Goal: Information Seeking & Learning: Learn about a topic

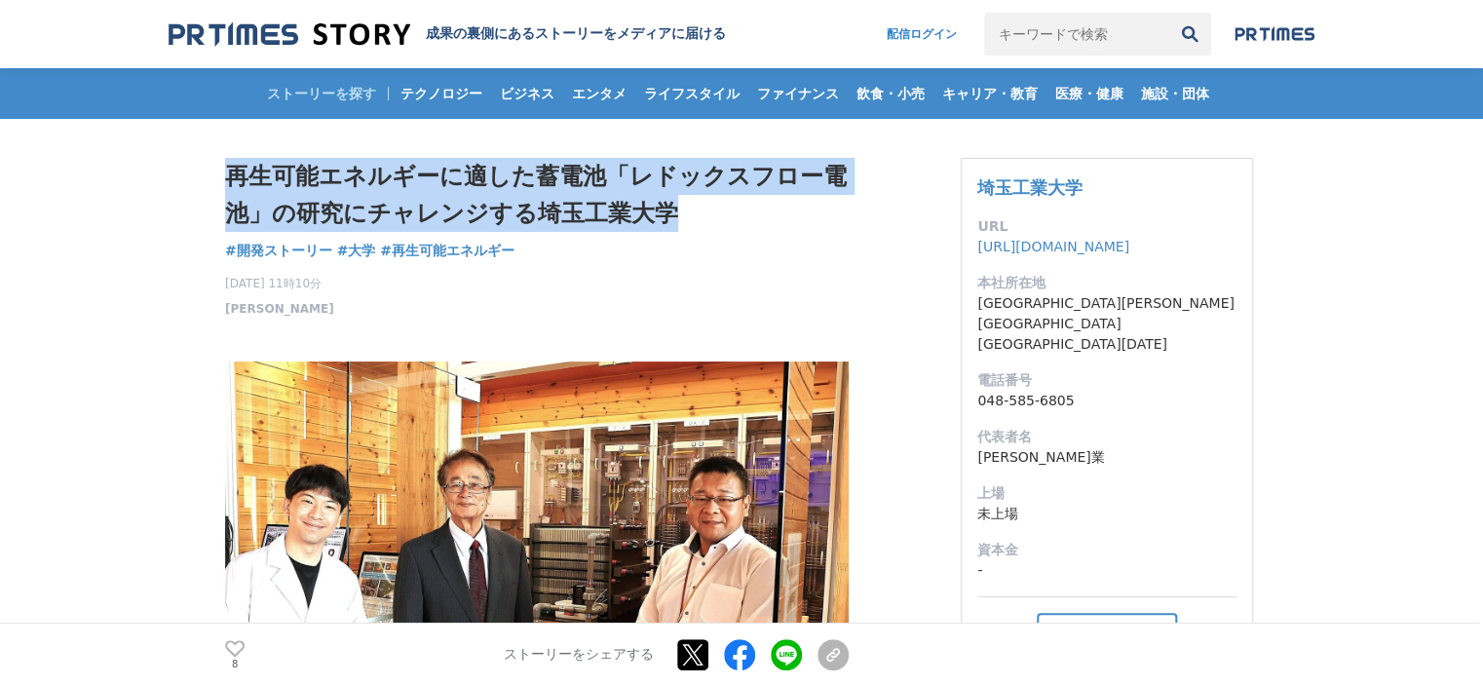
drag, startPoint x: 228, startPoint y: 173, endPoint x: 662, endPoint y: 210, distance: 436.1
click at [662, 210] on h1 "再生可能エネルギーに適した蓄電池「レドックスフロー電池」の研究にチャレンジする埼玉工業大学" at bounding box center [537, 195] width 624 height 75
copy h1 "再生可能エネルギーに適した蓄電池「レドックスフロー電池」の研究にチャレンジする埼玉工業大学"
drag, startPoint x: 226, startPoint y: 284, endPoint x: 312, endPoint y: 279, distance: 85.9
click at [312, 279] on span "[DATE] 11時10分" at bounding box center [279, 284] width 109 height 18
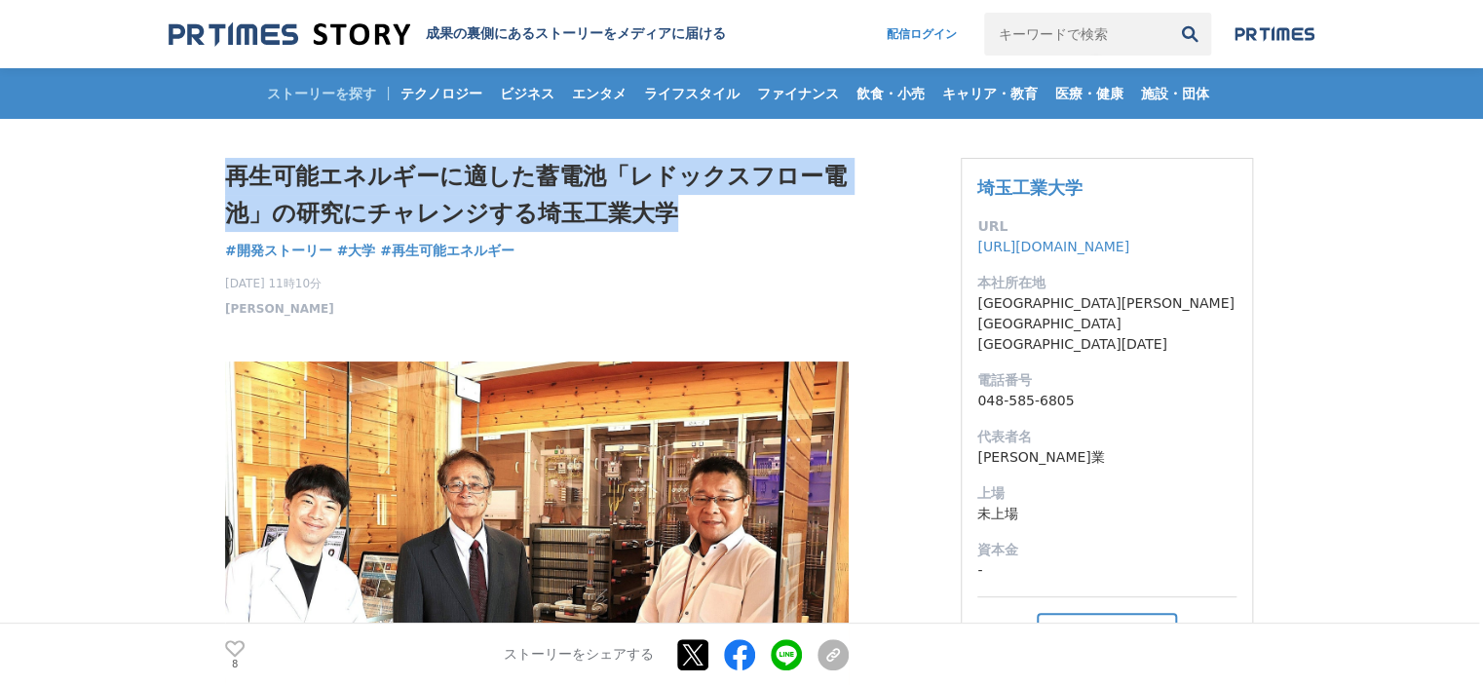
copy span "[DATE]"
drag, startPoint x: 1104, startPoint y: 186, endPoint x: 965, endPoint y: 188, distance: 138.4
click at [965, 188] on div "[GEOGRAPHIC_DATA] URL [URL][DOMAIN_NAME] 本社所在地 [GEOGRAPHIC_DATA][PERSON_NAME][G…" at bounding box center [1107, 439] width 292 height 562
copy link "埼玉工業大学"
drag, startPoint x: 216, startPoint y: 309, endPoint x: 267, endPoint y: 310, distance: 50.7
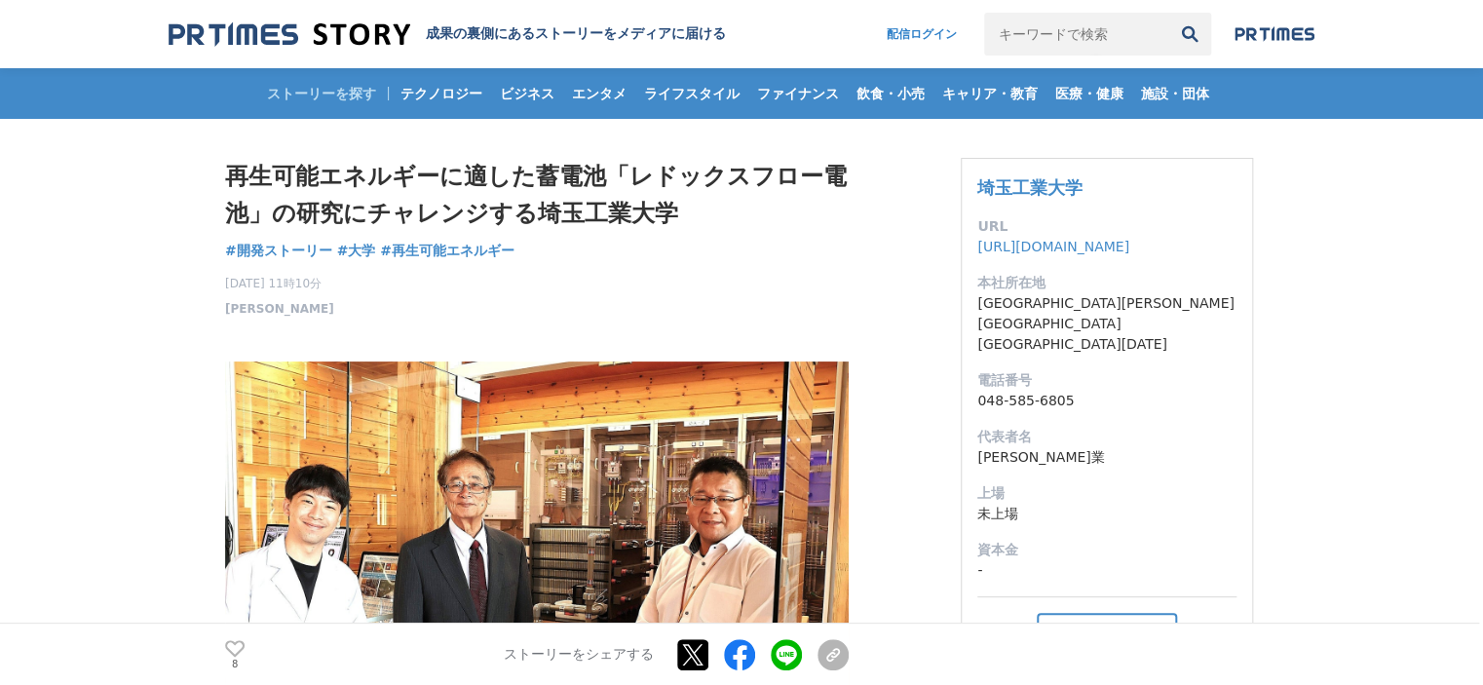
click at [267, 311] on p "[DATE] 11時10分 [PERSON_NAME]" at bounding box center [279, 296] width 109 height 43
drag, startPoint x: 290, startPoint y: 310, endPoint x: 354, endPoint y: 301, distance: 63.9
drag, startPoint x: 356, startPoint y: 283, endPoint x: 791, endPoint y: 373, distance: 444.8
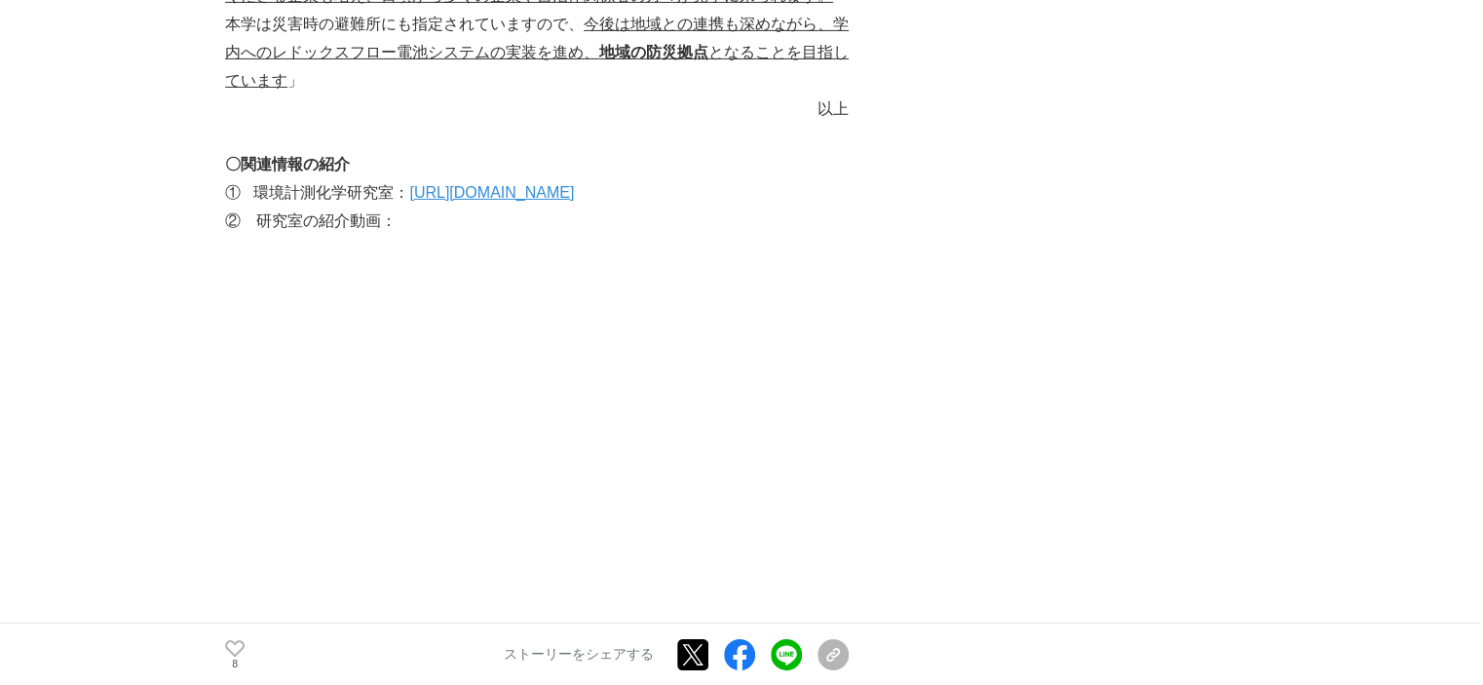
scroll to position [10473, 0]
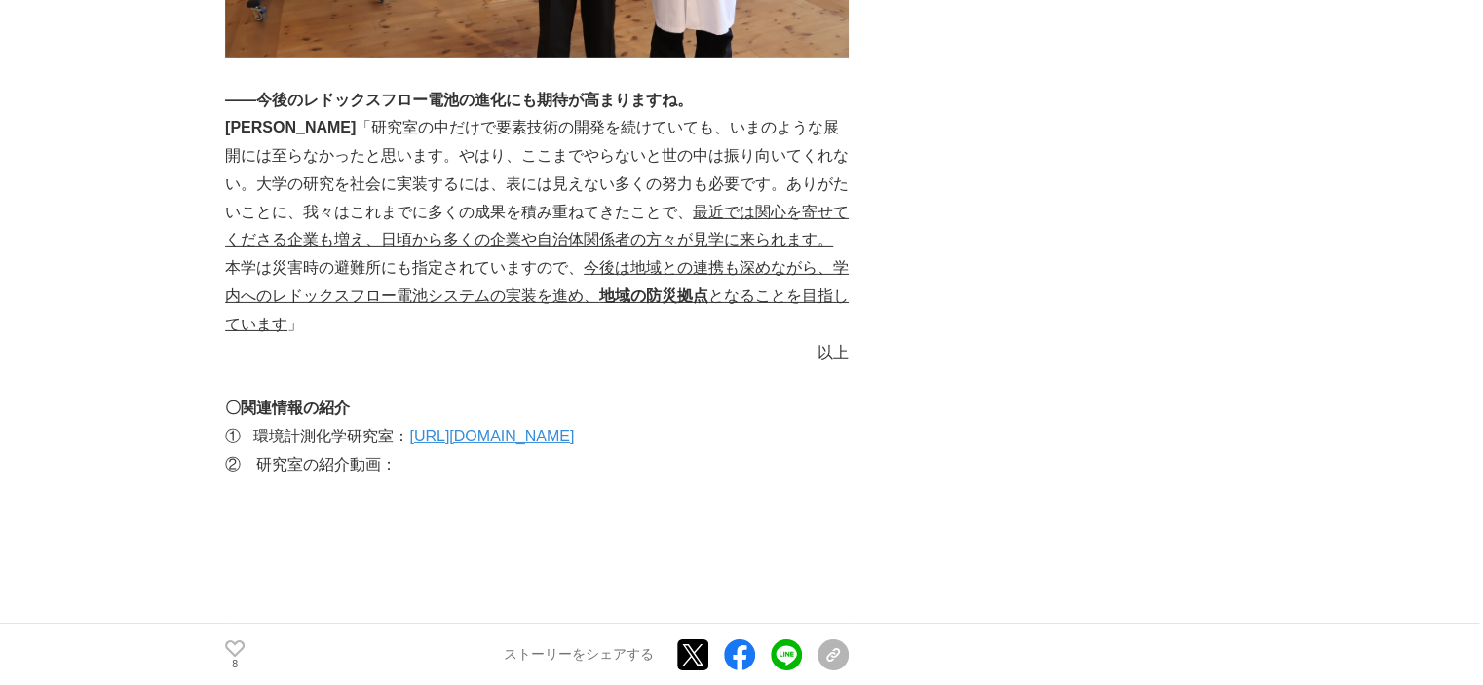
click at [526, 451] on p "②　研究室の紹介動画：" at bounding box center [537, 465] width 624 height 28
copy section "l ips 2 dolorsi、ametconsectetura「elitseddoe」temporinci、utlaboreetd、magnaaliquae…"
